Goal: Task Accomplishment & Management: Use online tool/utility

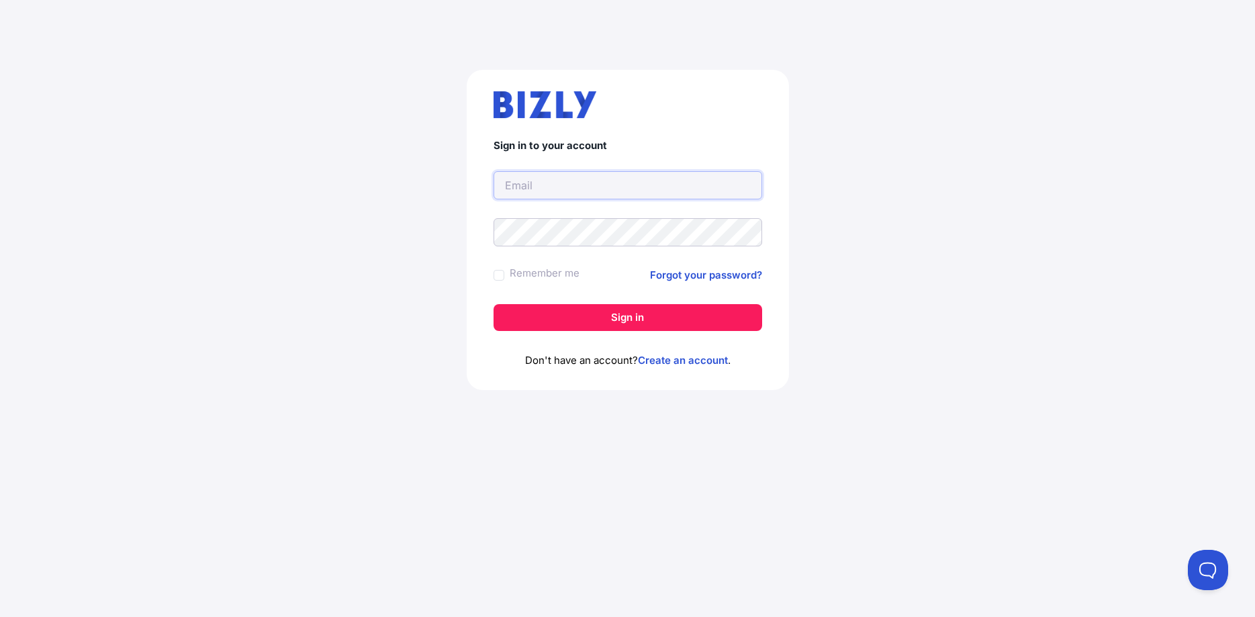
click at [524, 178] on input "text" at bounding box center [627, 185] width 269 height 28
type input "jdegritot@sifalogistics.com"
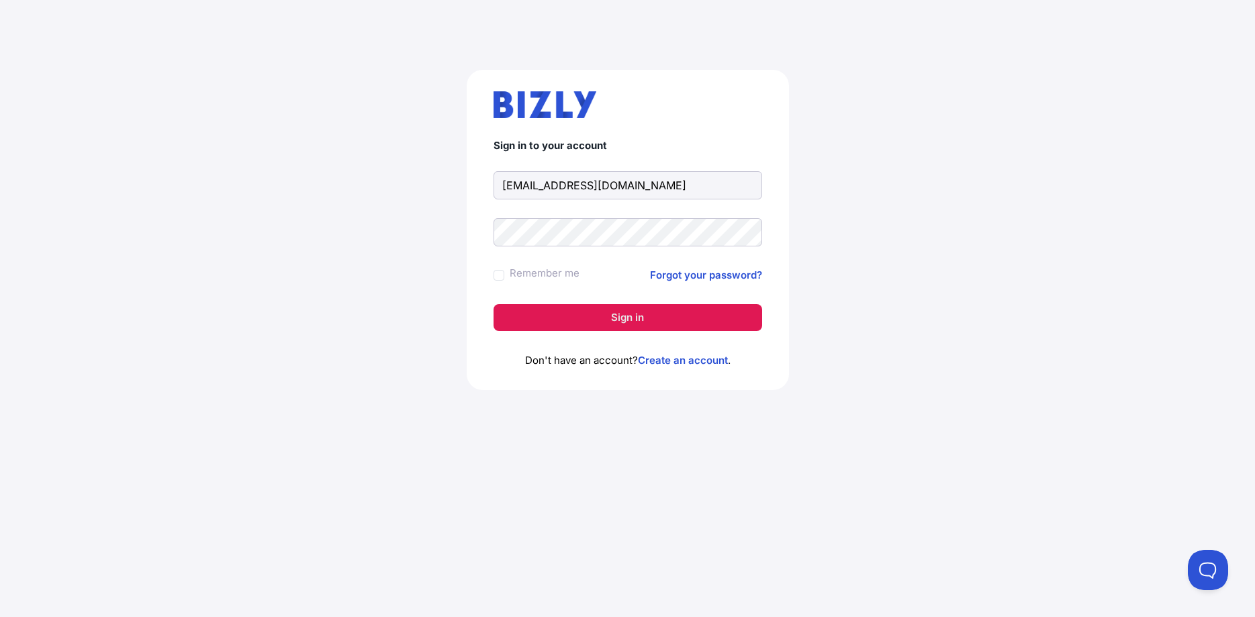
click at [520, 319] on button "Sign in" at bounding box center [627, 317] width 269 height 27
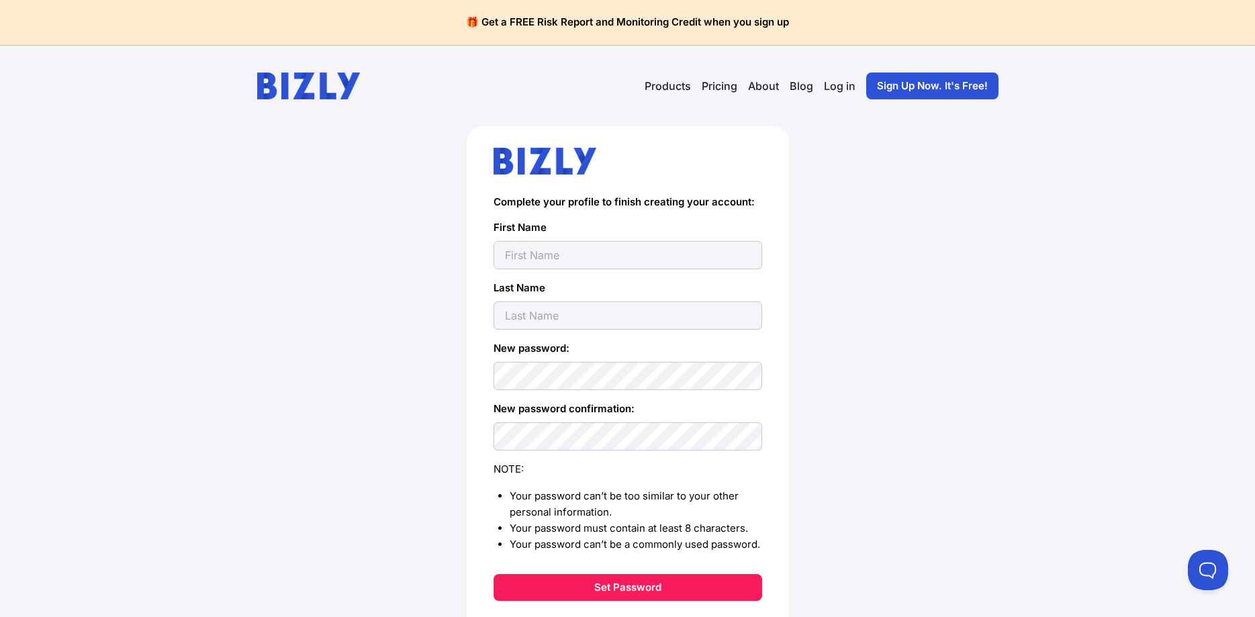
click at [528, 264] on input "text" at bounding box center [627, 255] width 269 height 28
type input "Julian"
click at [536, 305] on input "text" at bounding box center [627, 315] width 269 height 28
type input "DEGRITOT"
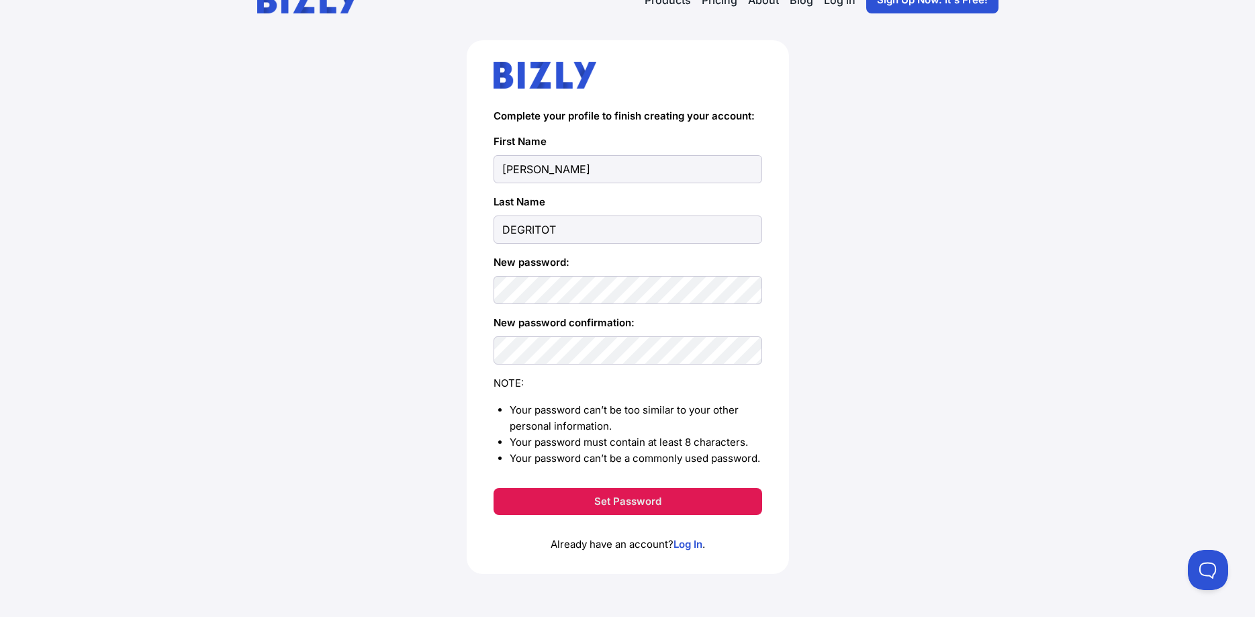
click at [561, 491] on button "Set Password" at bounding box center [627, 501] width 269 height 27
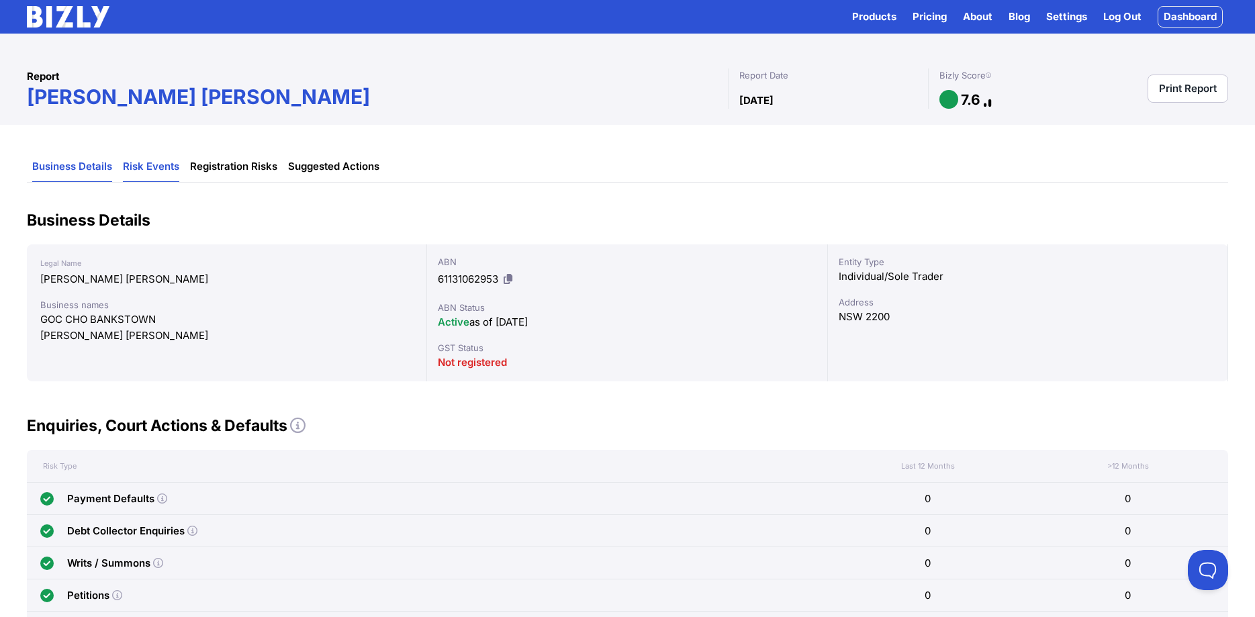
click at [158, 168] on link "Risk Events" at bounding box center [151, 167] width 56 height 30
click at [162, 166] on link "Risk Events" at bounding box center [151, 167] width 56 height 30
click at [251, 164] on link "Registration Risks" at bounding box center [233, 167] width 87 height 30
click at [1164, 81] on link "Print Report" at bounding box center [1187, 89] width 81 height 28
